Goal: Navigation & Orientation: Find specific page/section

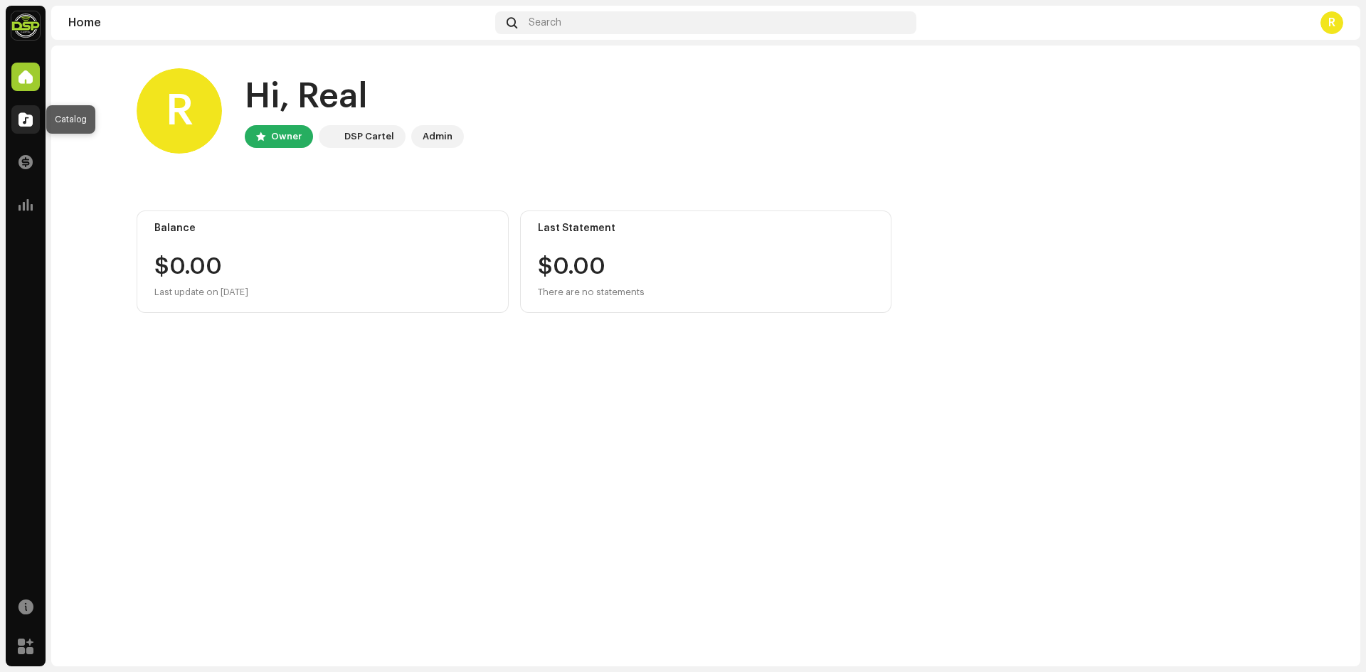
click at [28, 124] on span at bounding box center [26, 119] width 14 height 11
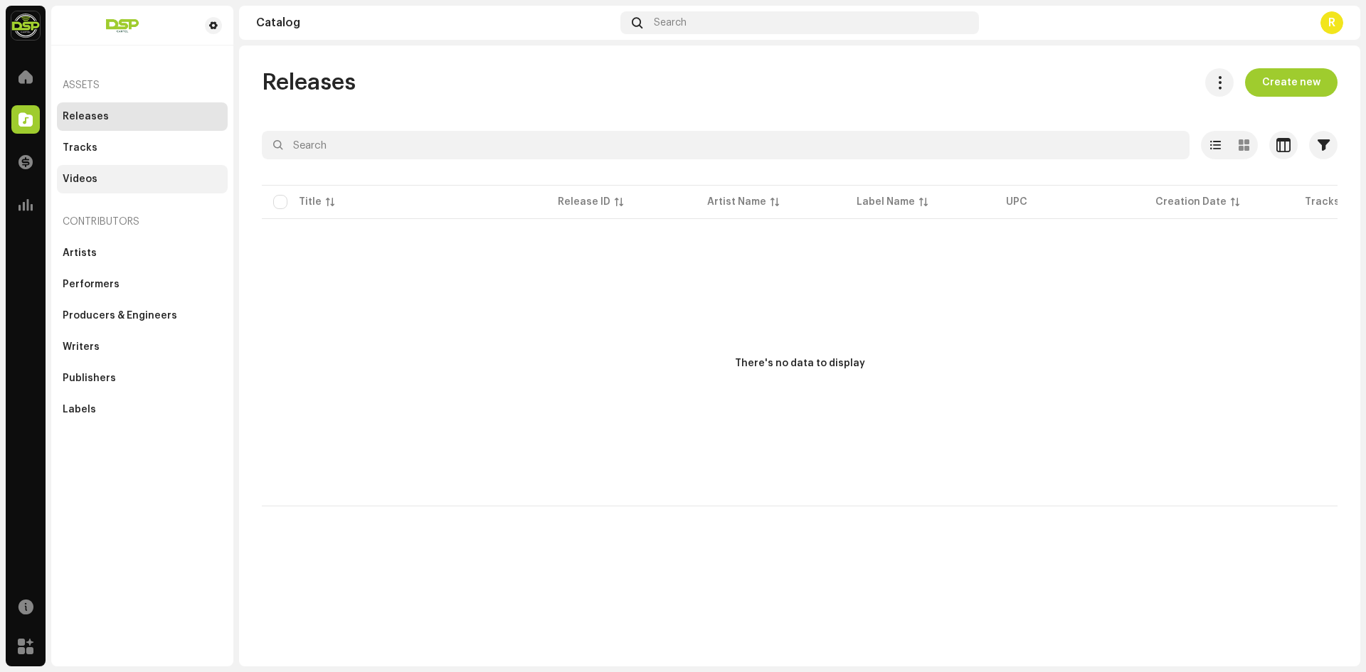
click at [73, 174] on div "Videos" at bounding box center [80, 179] width 35 height 11
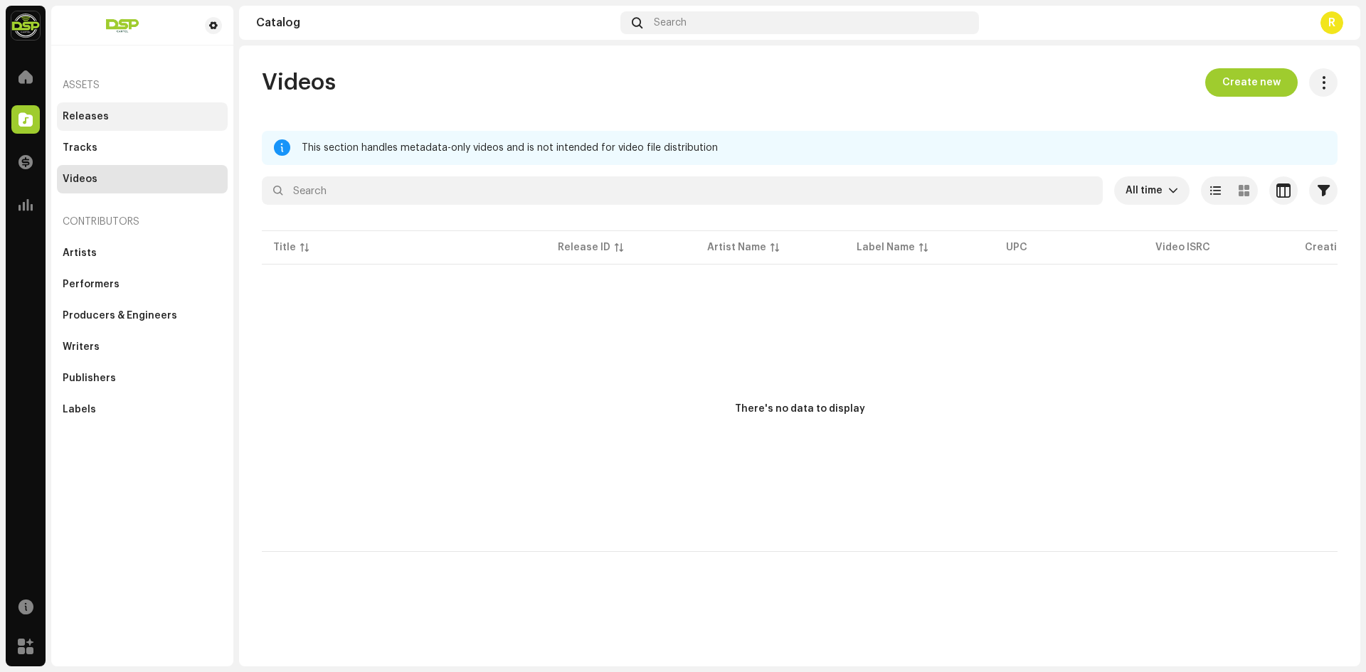
click at [127, 123] on div "Releases" at bounding box center [142, 116] width 171 height 28
